Goal: Task Accomplishment & Management: Manage account settings

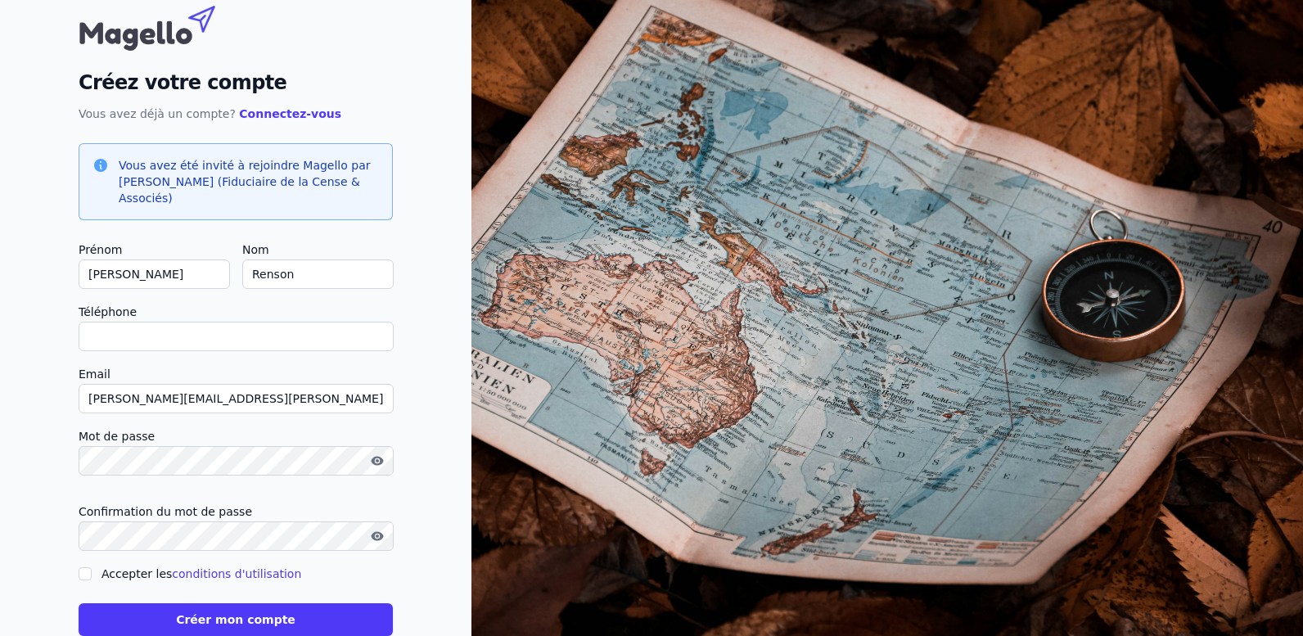
scroll to position [81, 0]
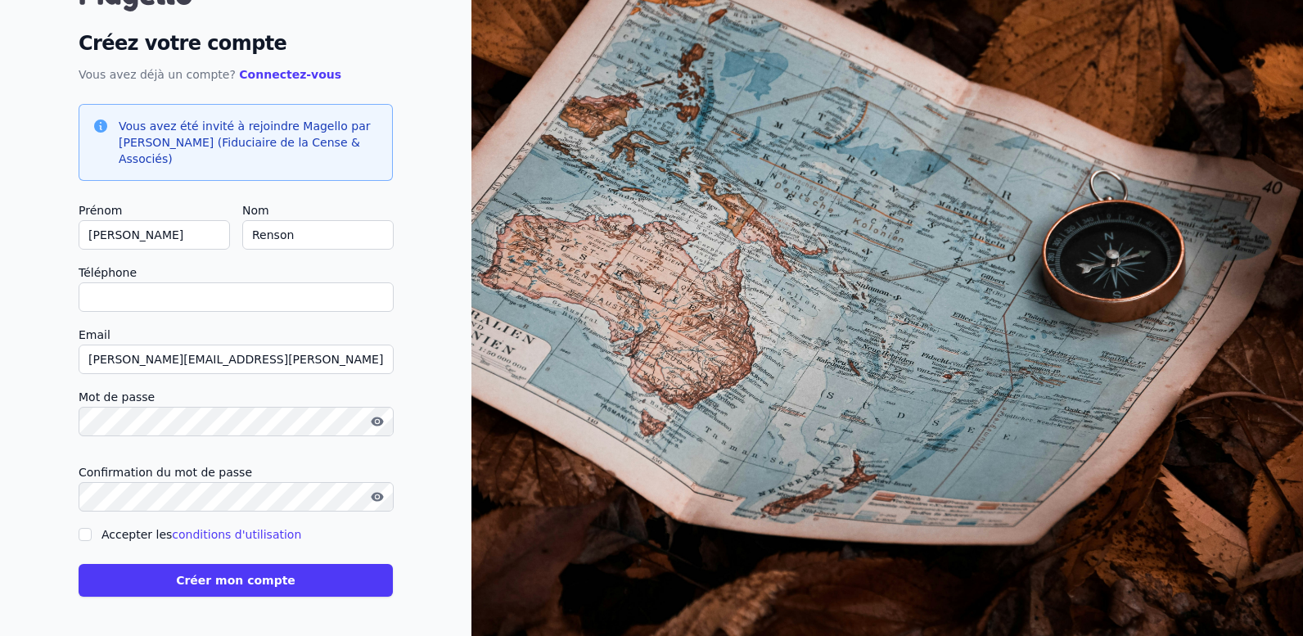
click at [200, 298] on input "Téléphone" at bounding box center [236, 296] width 315 height 29
click at [198, 298] on input "Téléphone" at bounding box center [236, 296] width 315 height 29
type input "0"
checkbox input "false"
type input "0479850484"
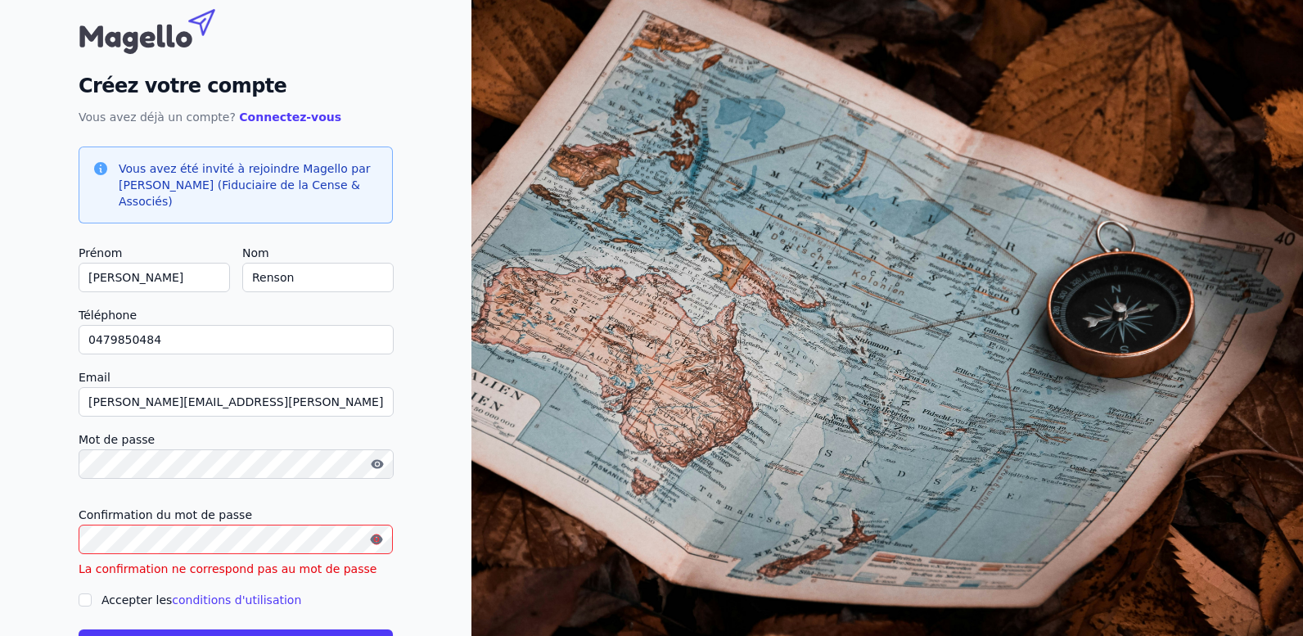
scroll to position [0, 0]
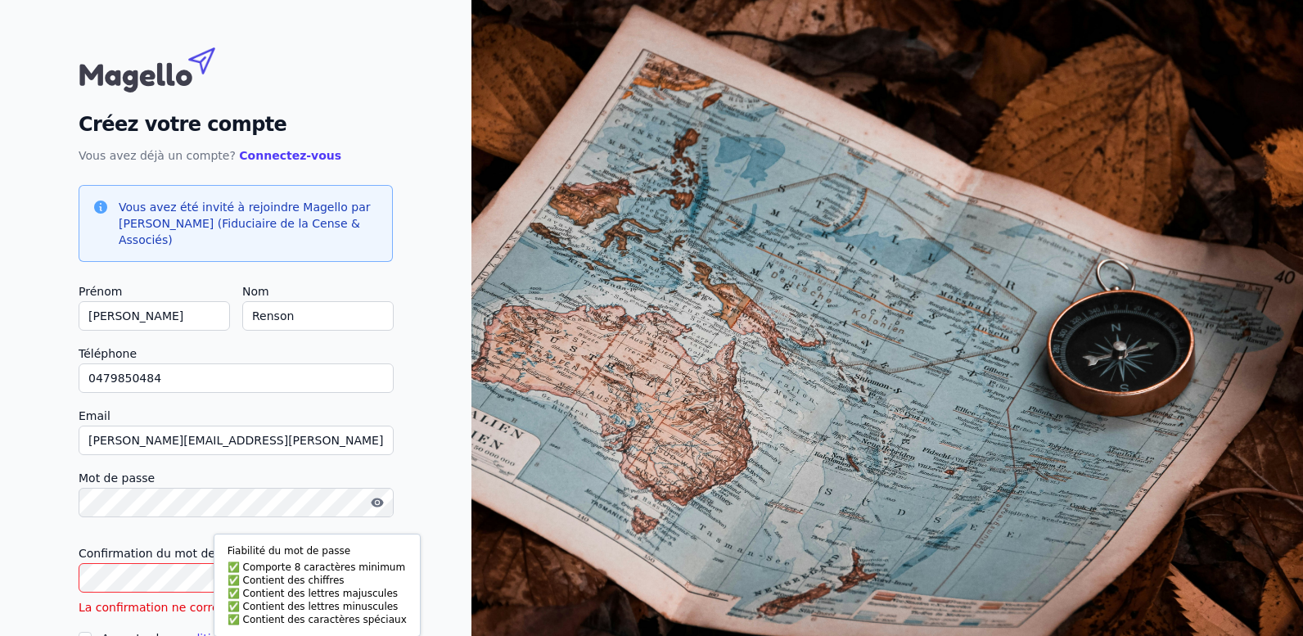
click at [19, 514] on div "Créez votre compte Vous avez déjà un compte? Connectez-vous Vous avez été invit…" at bounding box center [235, 370] width 471 height 740
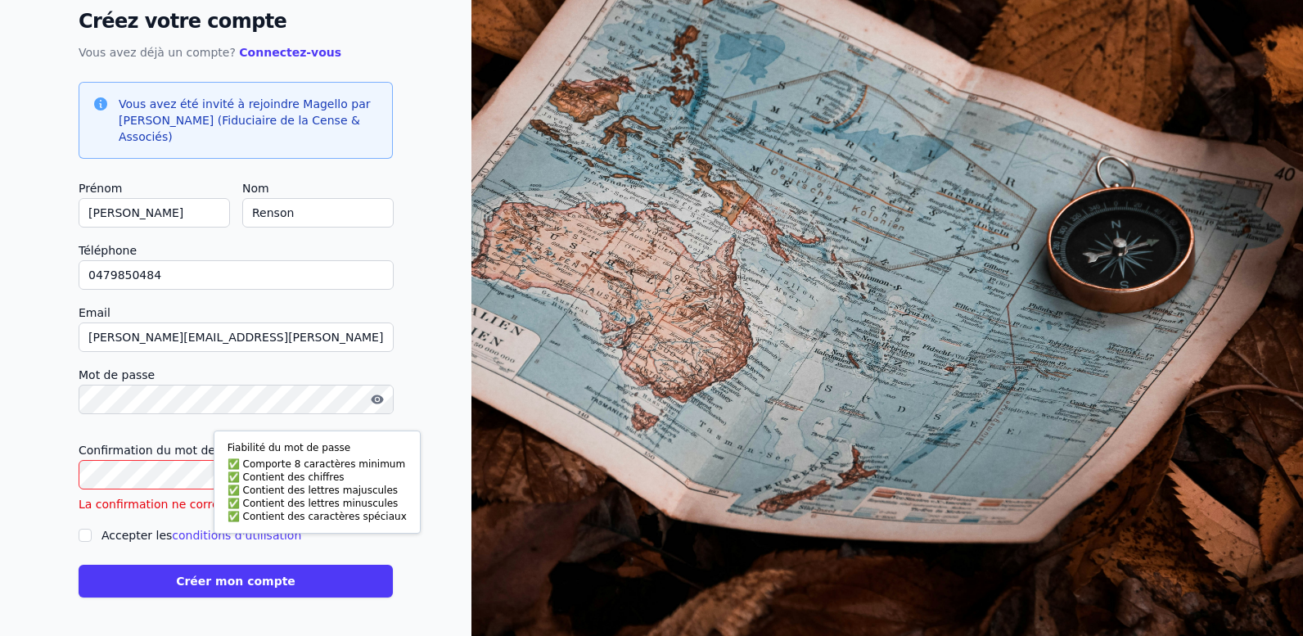
scroll to position [104, 0]
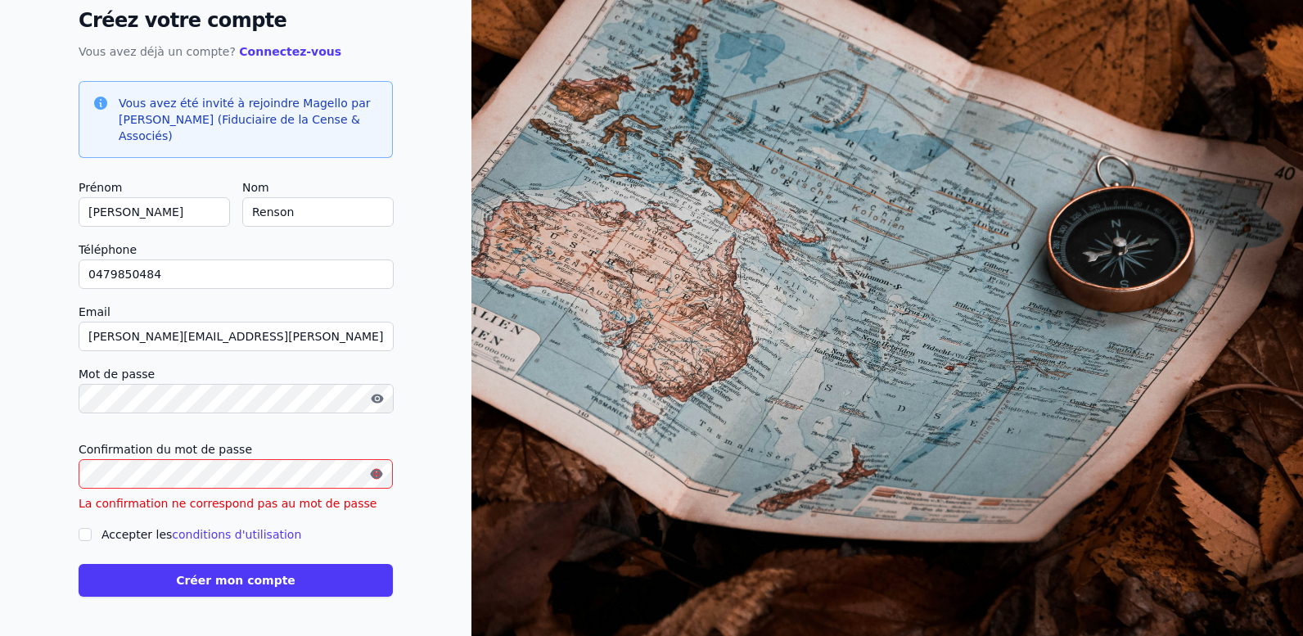
click at [33, 484] on div "Créez votre compte Vous avez déjà un compte? Connectez-vous Vous avez été invit…" at bounding box center [235, 266] width 471 height 740
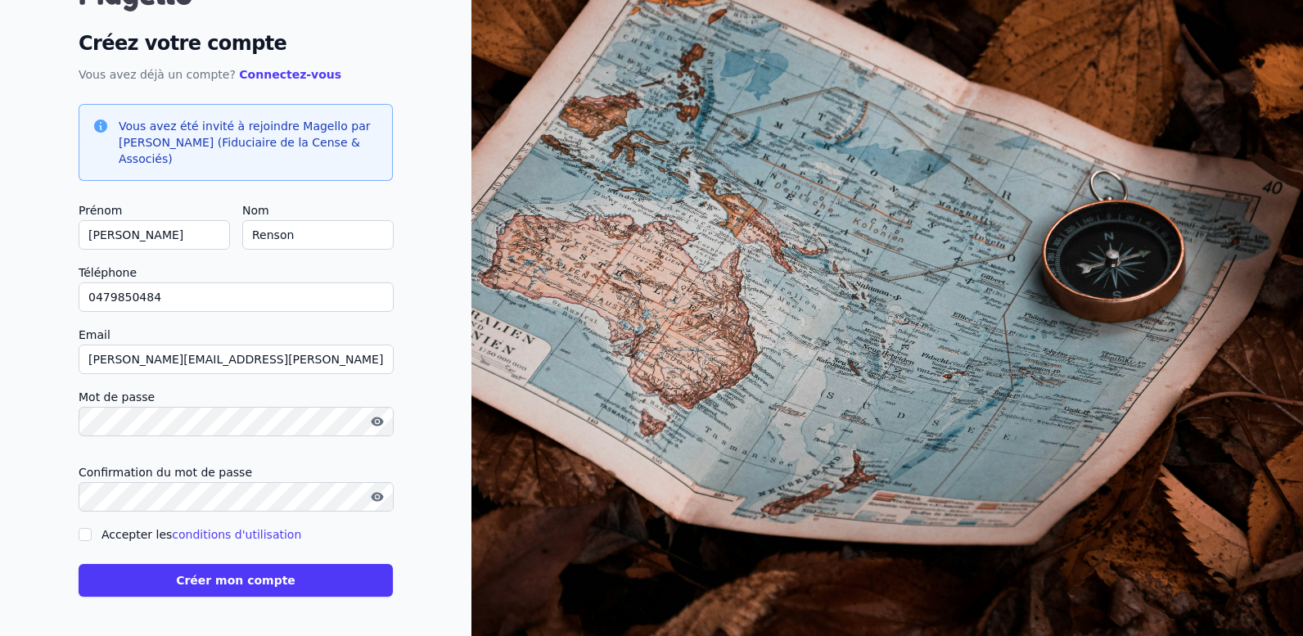
click at [228, 574] on button "Créer mon compte" at bounding box center [236, 580] width 314 height 33
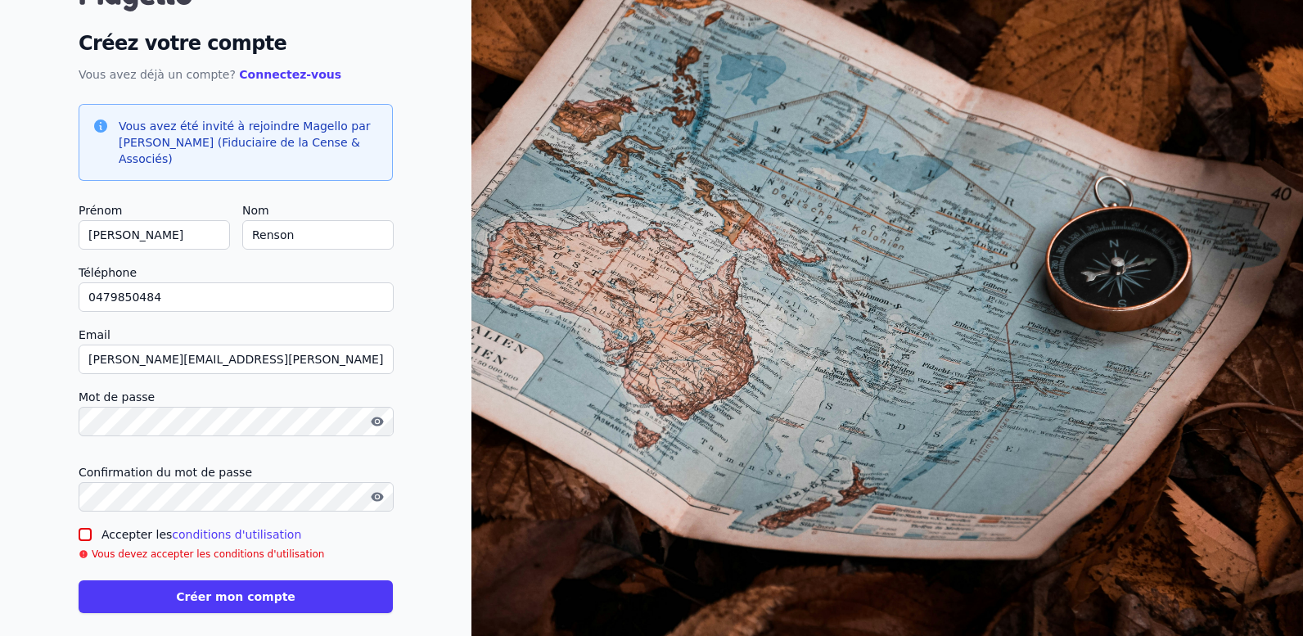
click at [86, 529] on input "Accepter les conditions d'utilisation" at bounding box center [85, 534] width 13 height 13
checkbox input "true"
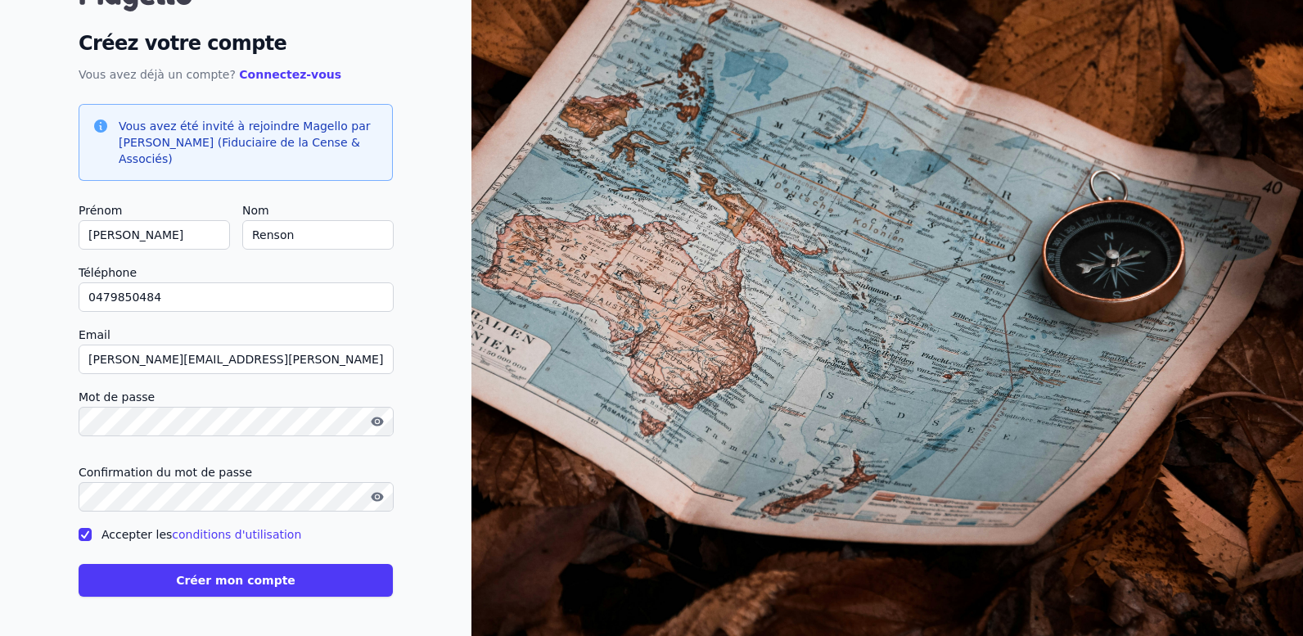
click at [196, 583] on button "Créer mon compte" at bounding box center [236, 580] width 314 height 33
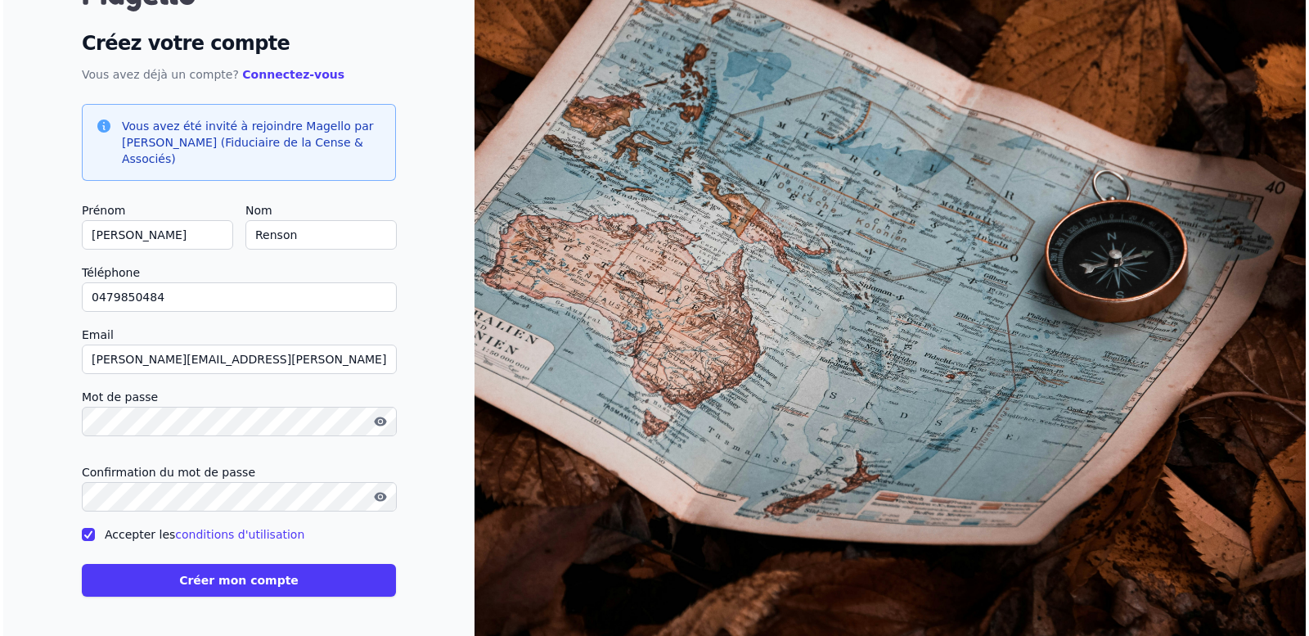
scroll to position [0, 0]
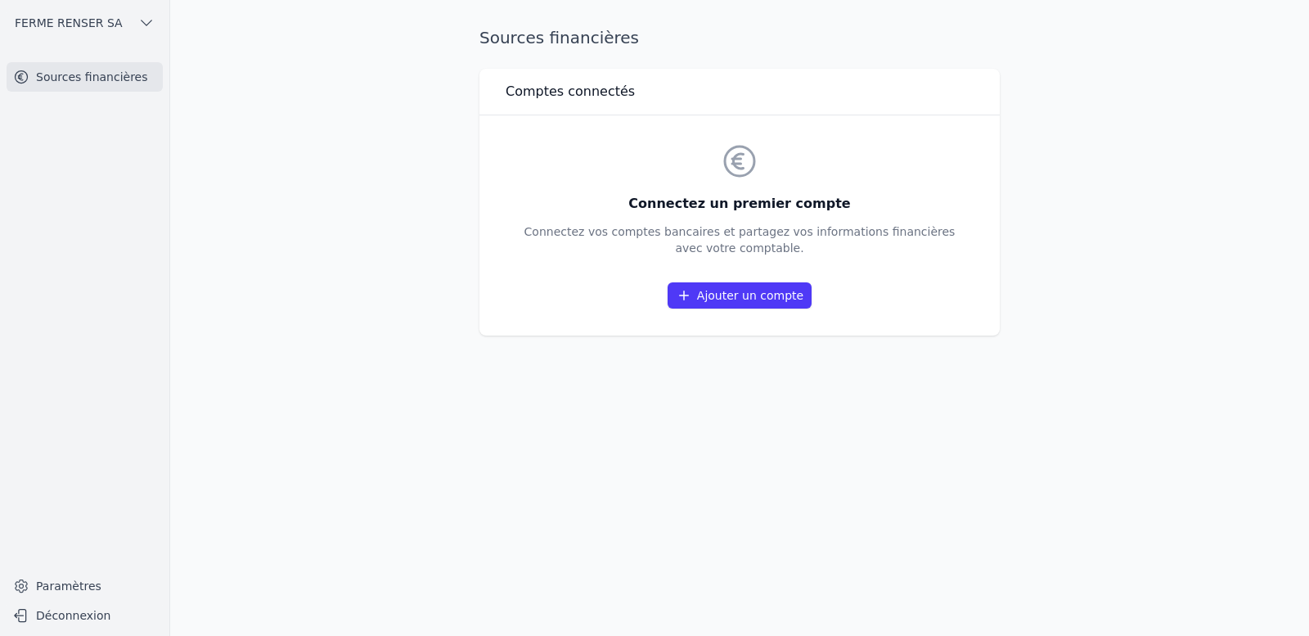
click at [756, 285] on link "Ajouter un compte" at bounding box center [740, 295] width 144 height 26
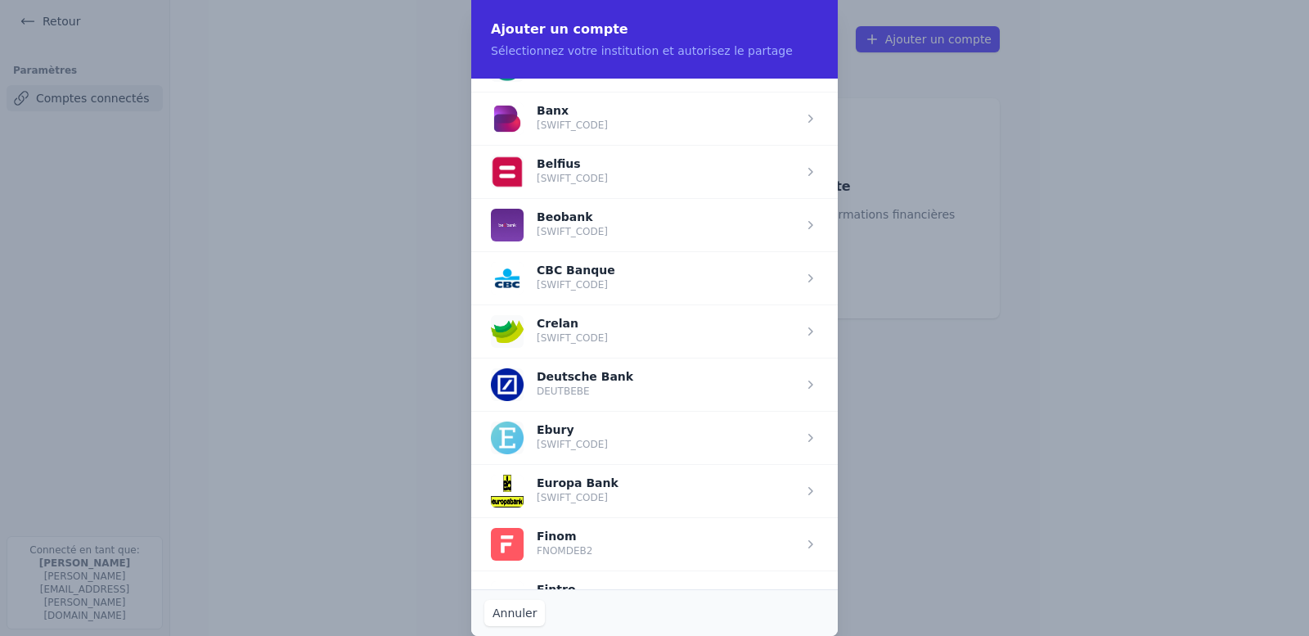
scroll to position [573, 0]
click at [576, 318] on span "button" at bounding box center [654, 329] width 367 height 53
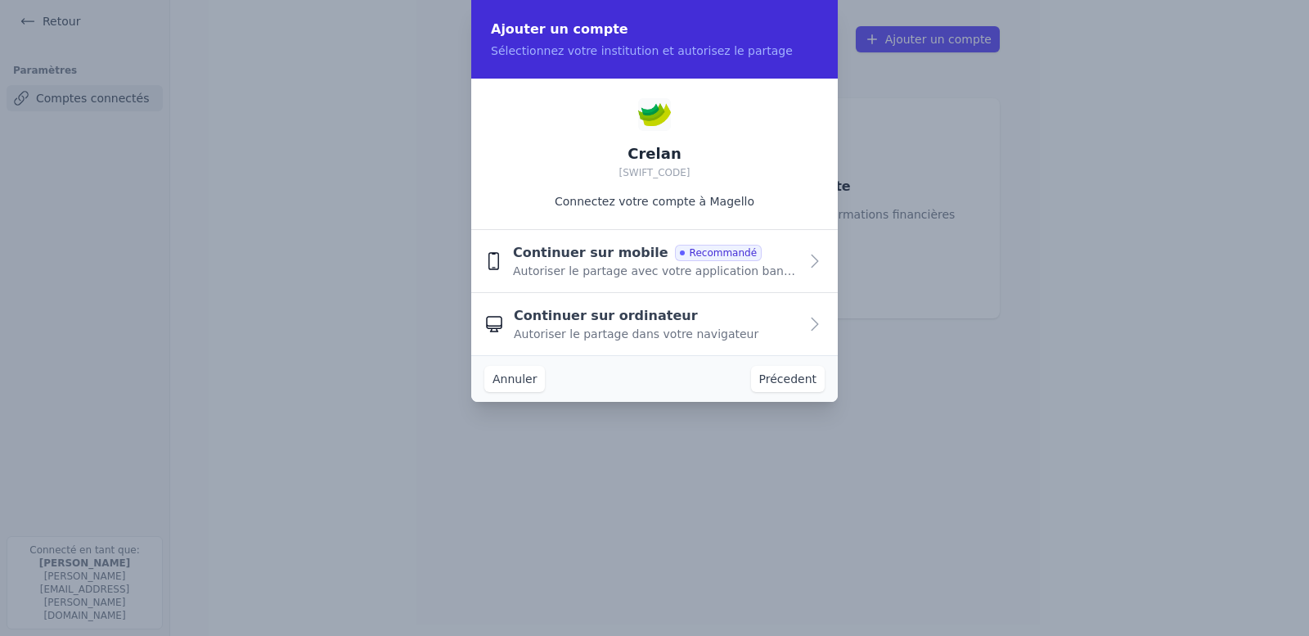
scroll to position [0, 0]
click at [582, 325] on span "Continuer sur ordinateur" at bounding box center [606, 316] width 184 height 20
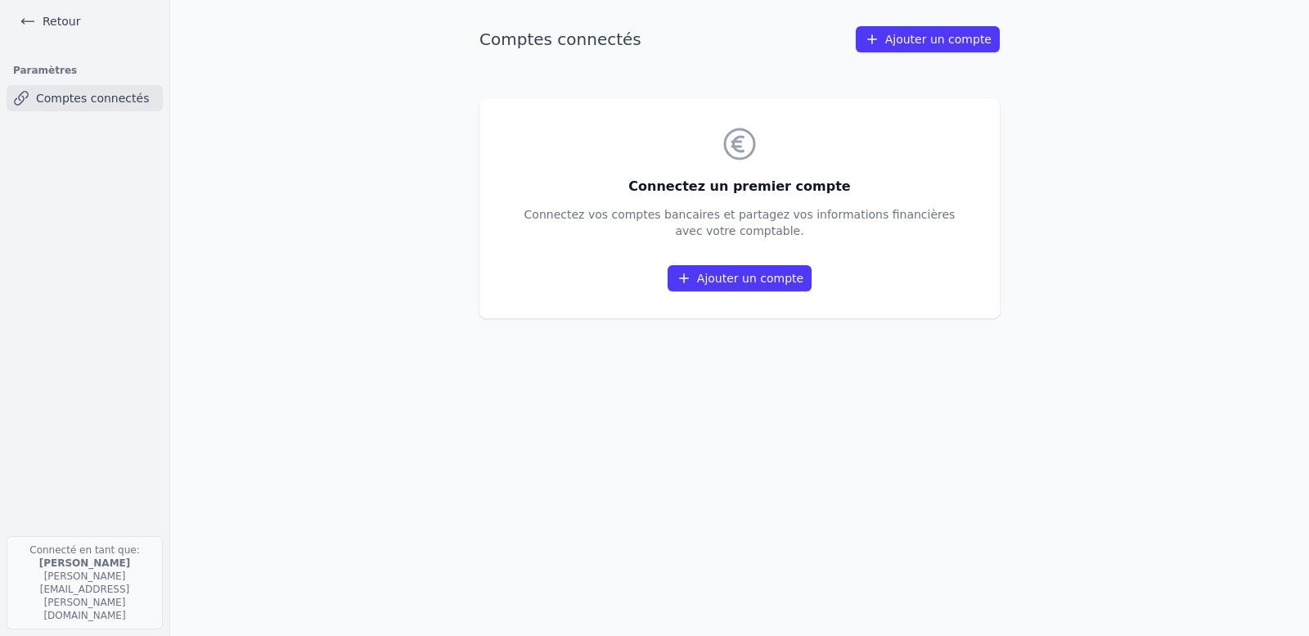
click at [743, 279] on link "Ajouter un compte" at bounding box center [740, 278] width 144 height 26
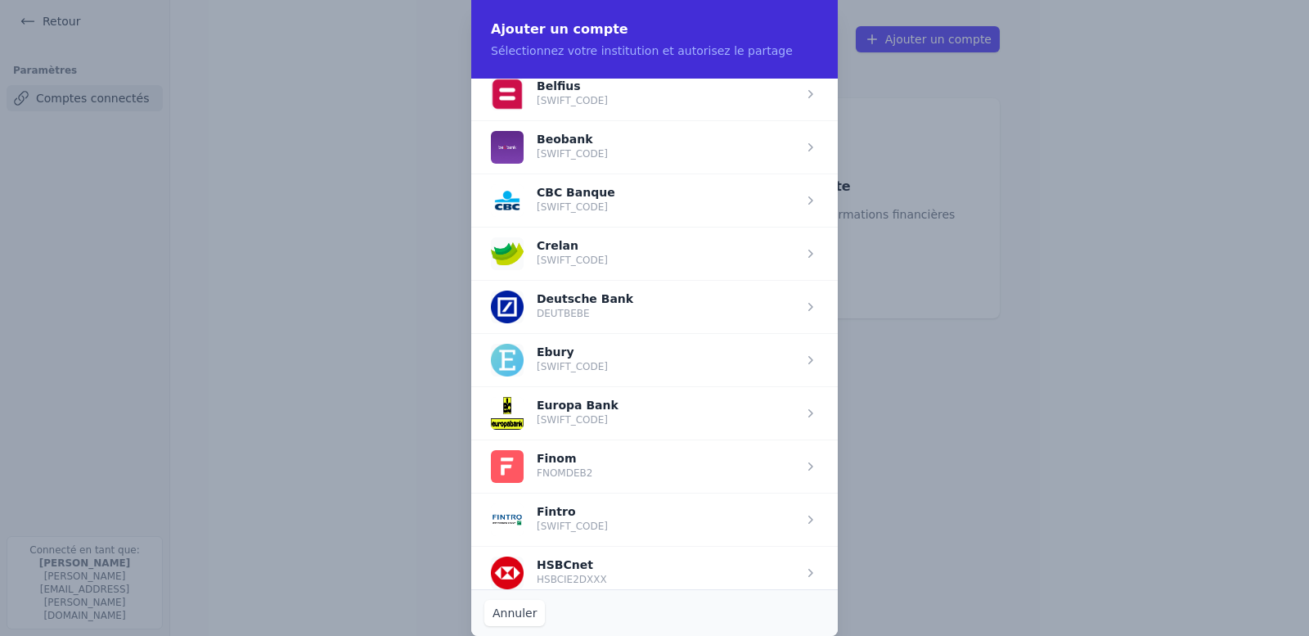
scroll to position [655, 0]
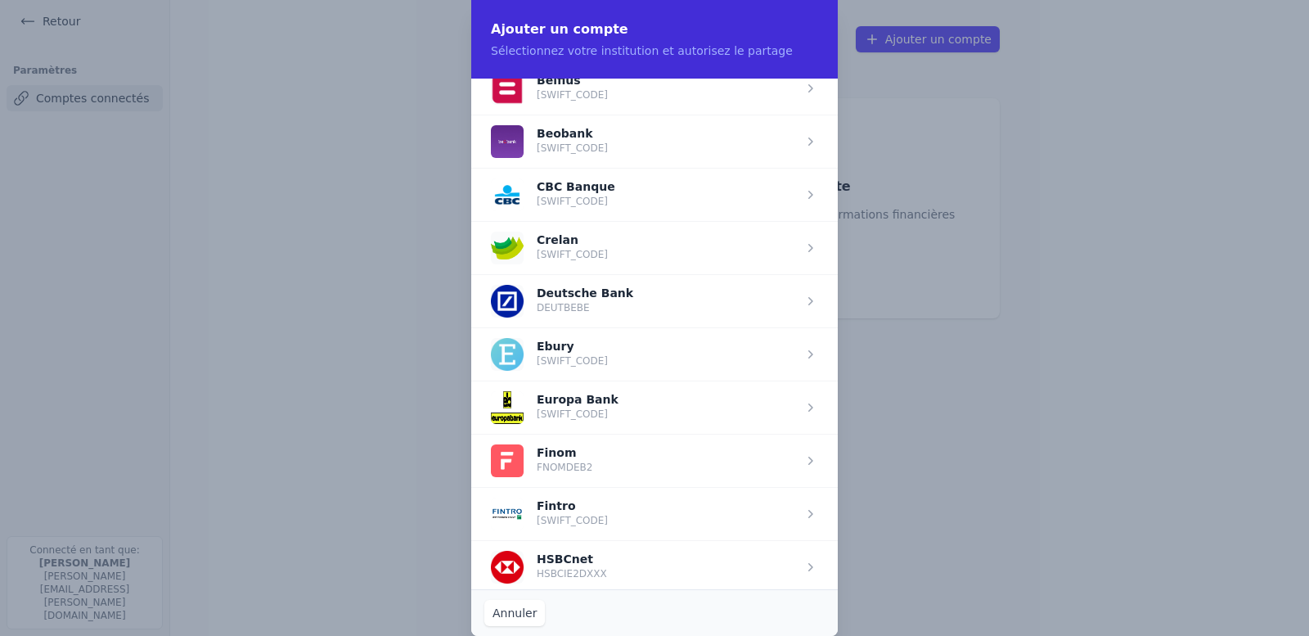
click at [575, 241] on span "button" at bounding box center [654, 247] width 367 height 53
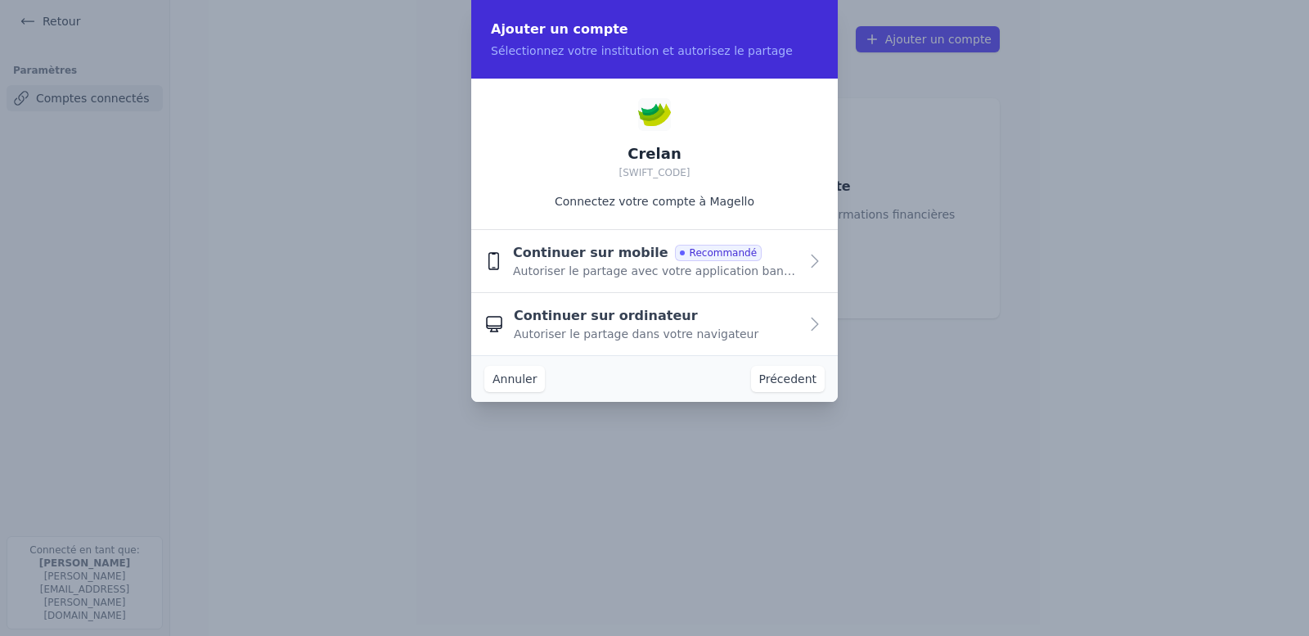
scroll to position [0, 0]
click at [658, 327] on span "Autoriser le partage dans votre navigateur" at bounding box center [636, 334] width 245 height 16
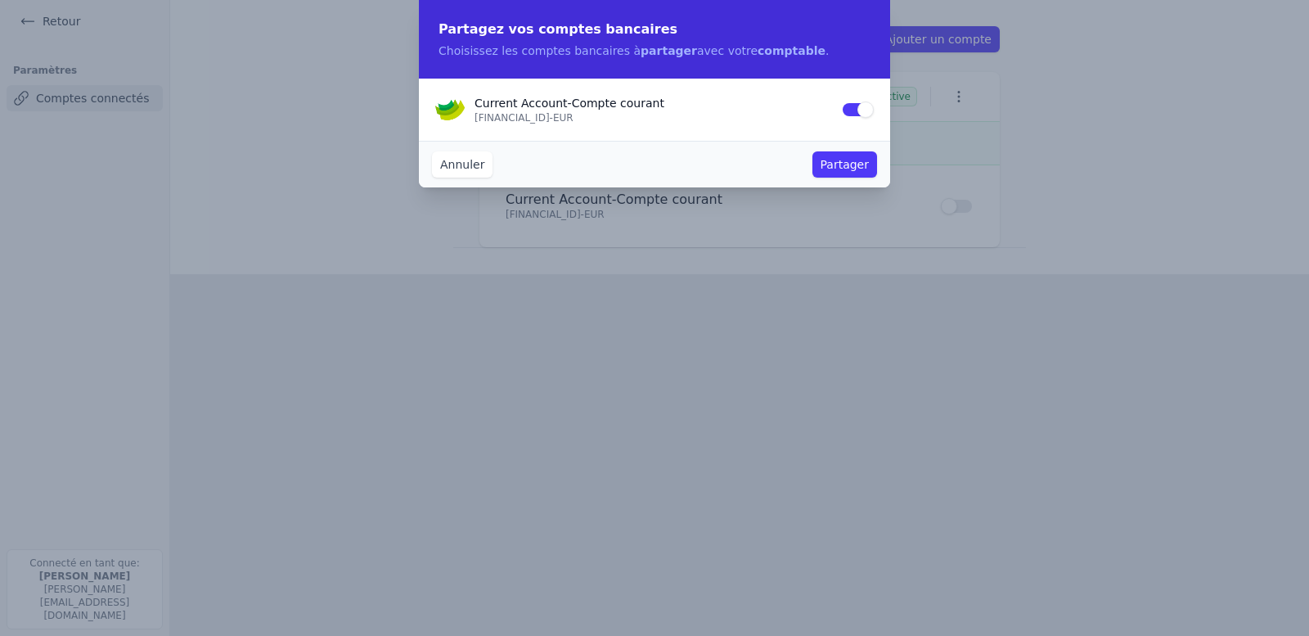
click at [826, 164] on button "Partager" at bounding box center [845, 164] width 65 height 26
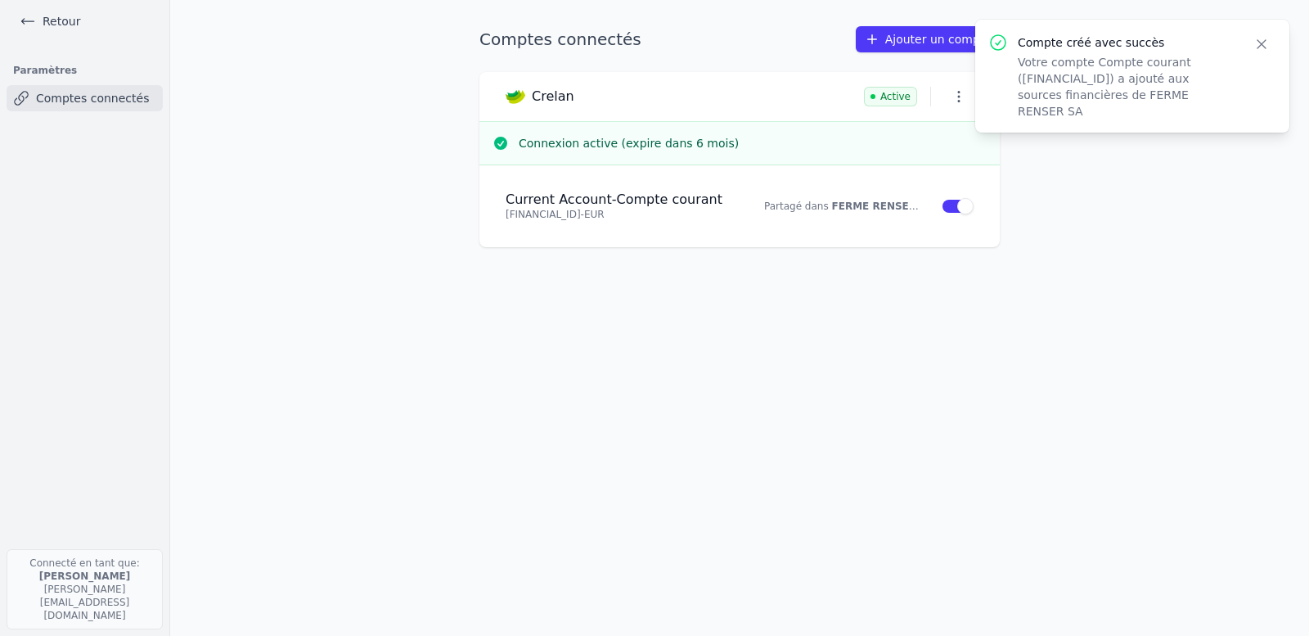
click at [1263, 39] on icon "button" at bounding box center [1262, 44] width 16 height 16
